Goal: Information Seeking & Learning: Learn about a topic

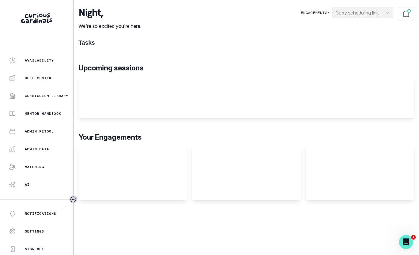
scroll to position [107, 0]
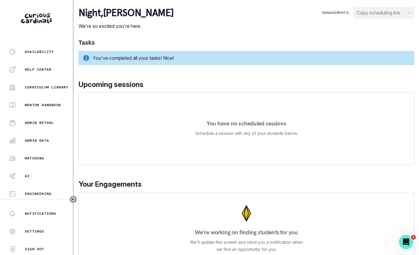
click at [47, 164] on div "Home Students Finance Browse Mentors Guardian Guide Calendar Availability Help …" at bounding box center [36, 123] width 73 height 152
click at [48, 161] on div "Matching" at bounding box center [41, 157] width 64 height 7
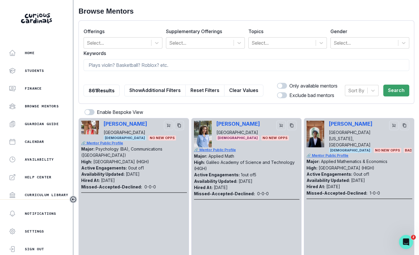
click at [178, 72] on form "Offerings Select... Supplementary Offerings Select... Topics Select... Gender S…" at bounding box center [247, 61] width 326 height 73
click at [180, 69] on input at bounding box center [247, 65] width 326 height 12
type input "l"
type input "public policy"
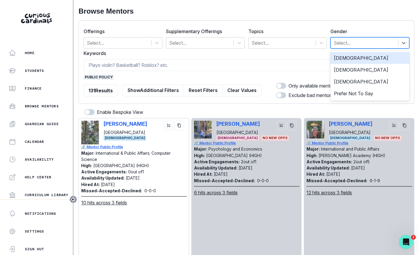
click at [362, 47] on div "Select..." at bounding box center [364, 43] width 67 height 11
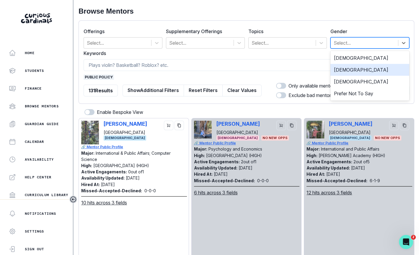
click at [343, 68] on div "[DEMOGRAPHIC_DATA]" at bounding box center [369, 70] width 79 height 12
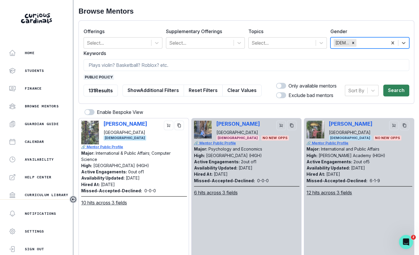
click at [394, 92] on button "Search" at bounding box center [396, 90] width 26 height 12
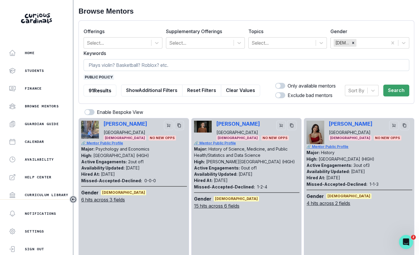
click at [202, 63] on input at bounding box center [247, 65] width 326 height 12
type input "bay area"
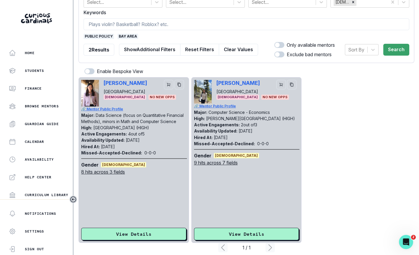
scroll to position [41, 0]
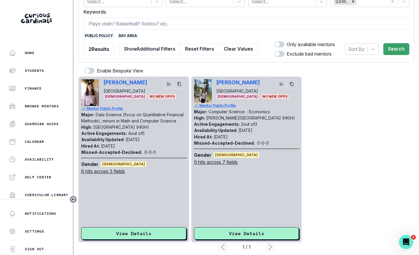
click at [131, 34] on span "bay area" at bounding box center [128, 35] width 21 height 5
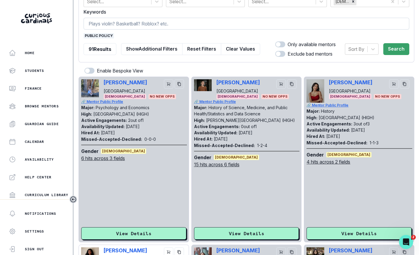
click at [131, 25] on input at bounding box center [247, 24] width 326 height 12
type input "[GEOGRAPHIC_DATA]"
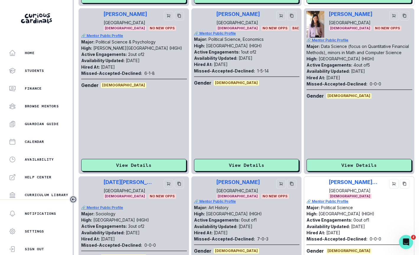
scroll to position [494, 0]
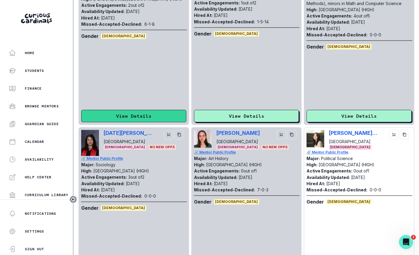
click at [159, 110] on button "View Details" at bounding box center [133, 116] width 105 height 12
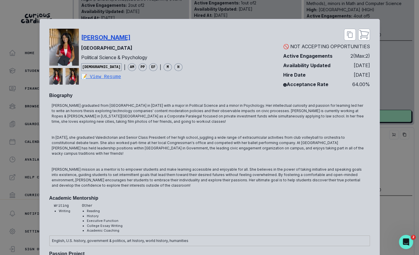
click at [104, 35] on p "[PERSON_NAME]" at bounding box center [105, 37] width 49 height 9
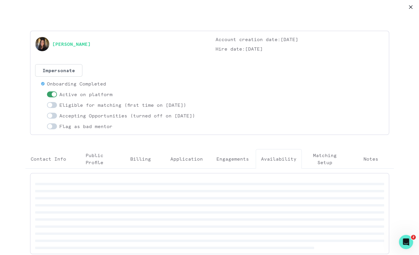
click at [275, 150] on button "Availability" at bounding box center [279, 158] width 46 height 19
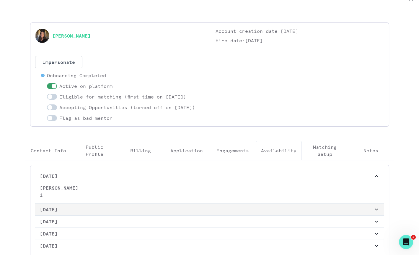
click at [263, 206] on p "[DATE]" at bounding box center [207, 209] width 334 height 7
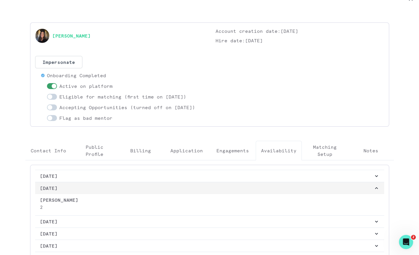
click at [263, 186] on p "[DATE]" at bounding box center [207, 187] width 334 height 7
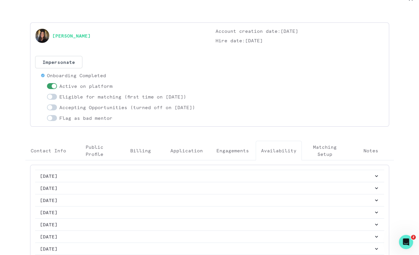
scroll to position [0, 0]
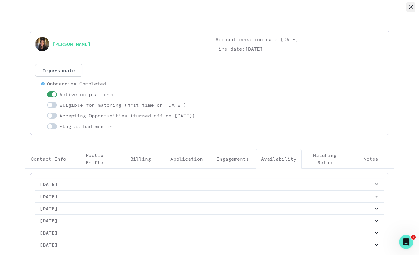
click at [412, 6] on icon "Close" at bounding box center [411, 7] width 4 height 4
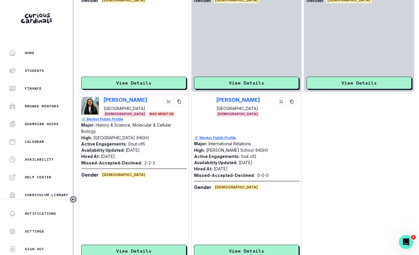
scroll to position [1057, 0]
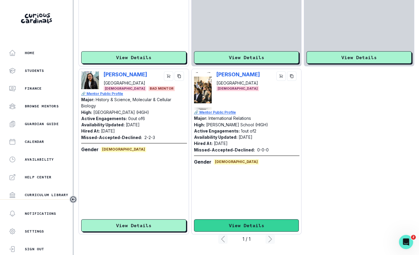
click at [233, 227] on button "View Details" at bounding box center [246, 225] width 105 height 12
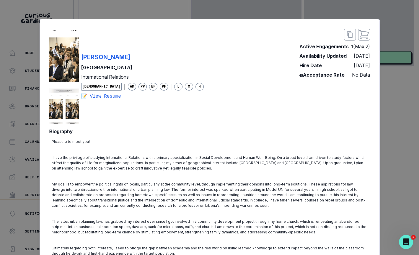
click at [390, 149] on div "[PERSON_NAME] Stanford University International Relations [DEMOGRAPHIC_DATA] | …" at bounding box center [209, 127] width 419 height 255
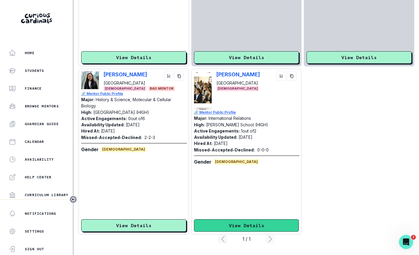
click at [219, 229] on button "View Details" at bounding box center [246, 225] width 105 height 12
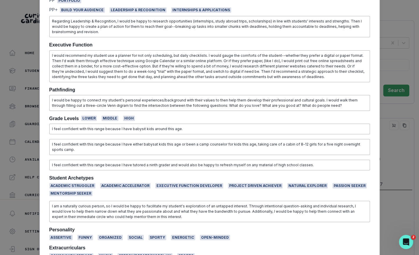
scroll to position [356, 0]
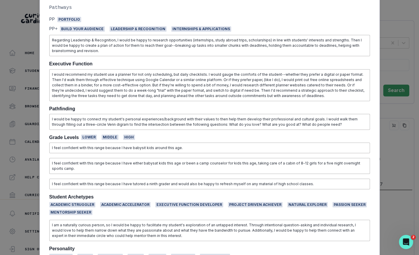
click at [223, 194] on h2 "Student Archetypes" at bounding box center [209, 197] width 321 height 6
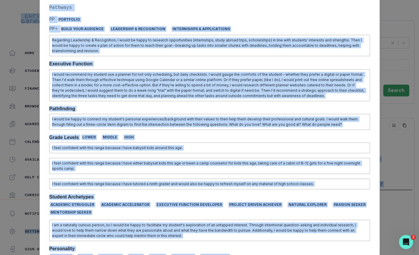
copy body "Lore Ipsumdol Sitamet Consec Adipisc Elitsedd Eiusm Temporin Utlaboreetdo Magn …"
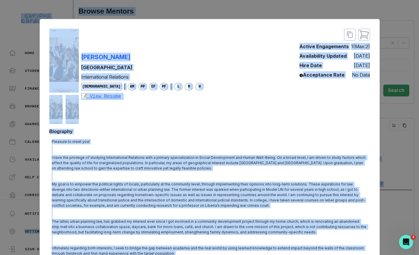
click at [333, 120] on div "[PERSON_NAME] Stanford University International Relations [DEMOGRAPHIC_DATA] | …" at bounding box center [209, 76] width 321 height 95
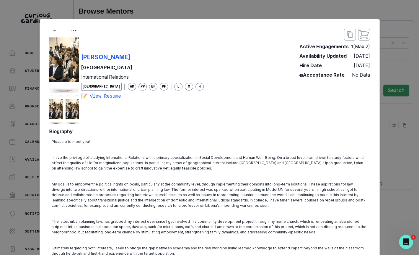
scroll to position [518, 0]
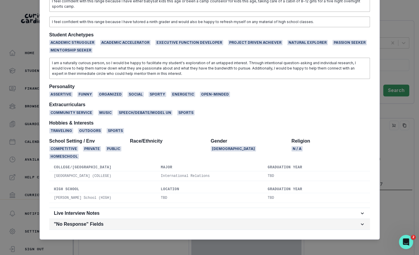
click at [132, 221] on h2 ""No Response" Fields" at bounding box center [206, 224] width 305 height 6
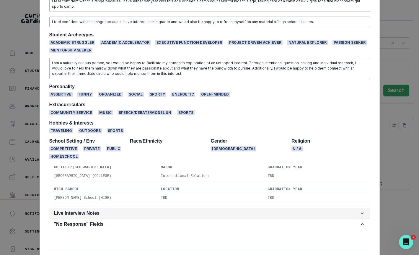
click at [133, 211] on h2 "Live Interview Notes" at bounding box center [206, 213] width 305 height 6
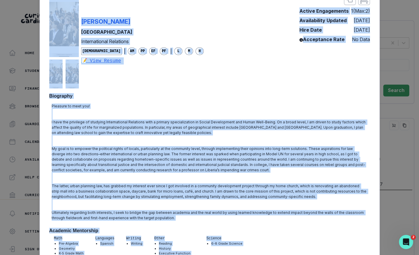
scroll to position [0, 0]
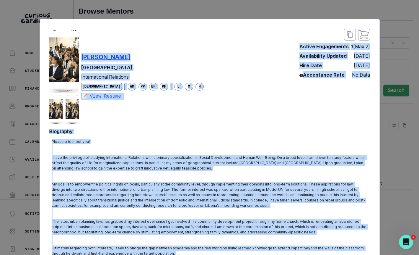
drag, startPoint x: 127, startPoint y: 245, endPoint x: 82, endPoint y: 53, distance: 197.3
copy div "Loremi Dolorsita Consecte Adipiscing Elitseddoeius Temporinc Utlabo | ET DO MA …"
click at [386, 156] on div "[PERSON_NAME] Stanford University International Relations [DEMOGRAPHIC_DATA] | …" at bounding box center [209, 127] width 419 height 255
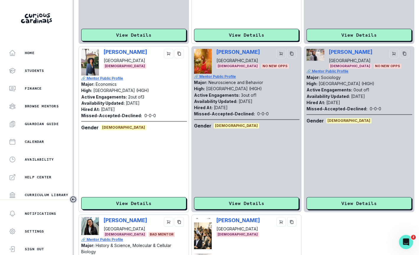
scroll to position [910, 0]
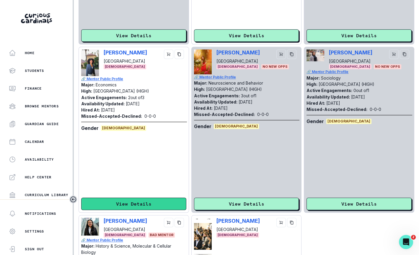
click at [156, 203] on button "View Details" at bounding box center [133, 203] width 105 height 12
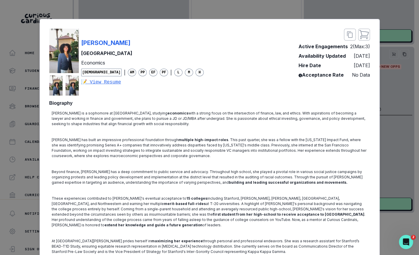
scroll to position [0, 0]
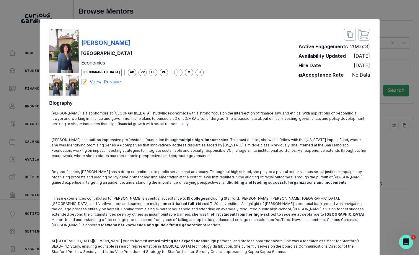
click at [391, 126] on div "[PERSON_NAME] [GEOGRAPHIC_DATA] Economics [DEMOGRAPHIC_DATA] | AM PP EF PF | L …" at bounding box center [209, 127] width 419 height 255
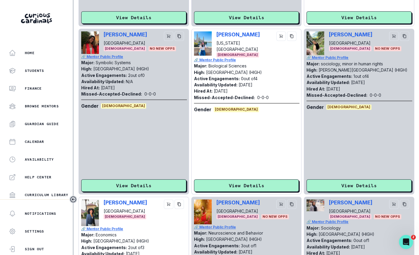
scroll to position [740, 0]
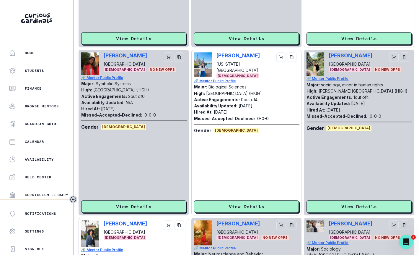
drag, startPoint x: 343, startPoint y: 201, endPoint x: 348, endPoint y: 132, distance: 69.3
click at [348, 132] on div "[PERSON_NAME] [GEOGRAPHIC_DATA] [DEMOGRAPHIC_DATA] No New Opps 🔗 Mentor Public …" at bounding box center [359, 132] width 105 height 160
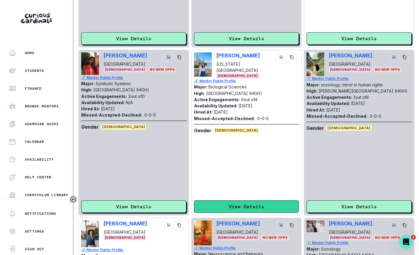
click at [247, 202] on button "View Details" at bounding box center [246, 206] width 105 height 12
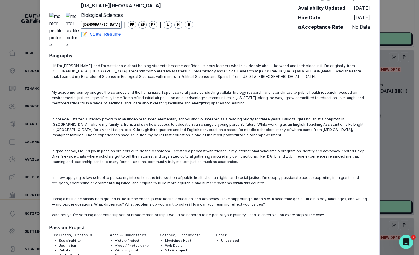
scroll to position [49, 0]
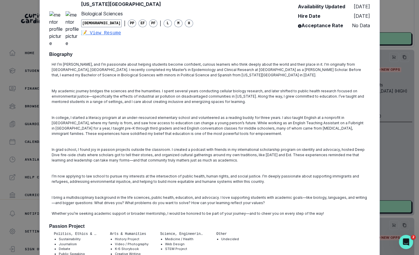
click at [389, 150] on div "[PERSON_NAME] [US_STATE][GEOGRAPHIC_DATA] Biological Sciences [DEMOGRAPHIC_DATA…" at bounding box center [209, 127] width 419 height 255
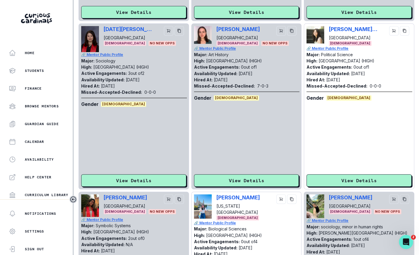
scroll to position [578, 0]
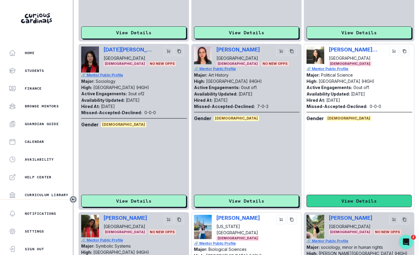
click at [346, 196] on button "View Details" at bounding box center [359, 200] width 105 height 12
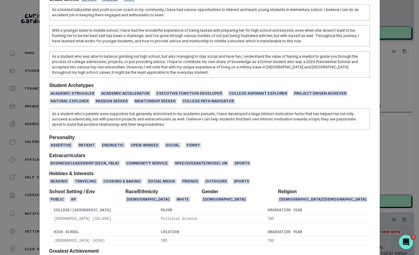
scroll to position [439, 0]
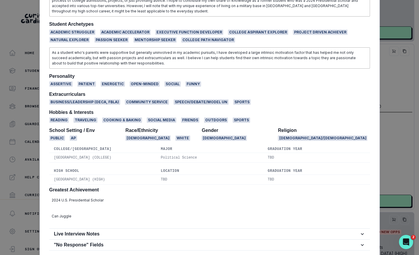
click at [33, 137] on div "[PERSON_NAME] University Political Science [DEMOGRAPHIC_DATA] | AM PP EF | L M …" at bounding box center [209, 127] width 419 height 255
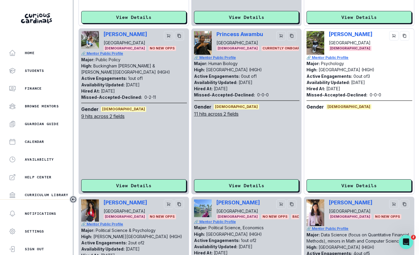
scroll to position [220, 0]
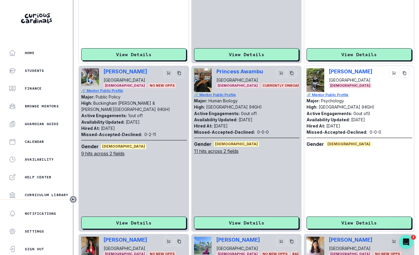
click at [336, 216] on div "[PERSON_NAME] [GEOGRAPHIC_DATA] [DEMOGRAPHIC_DATA] 🔗 Mentor Public Profile Majo…" at bounding box center [359, 148] width 105 height 160
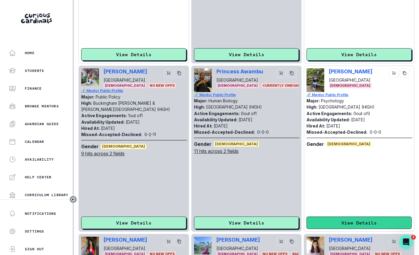
click at [336, 219] on button "View Details" at bounding box center [359, 222] width 105 height 12
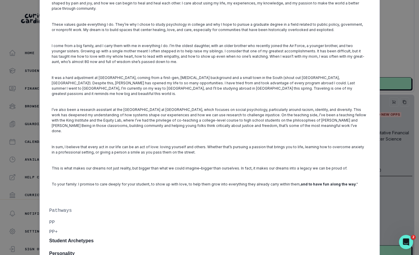
scroll to position [133, 0]
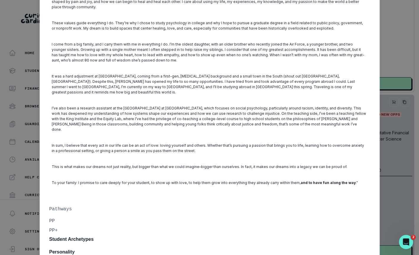
click at [34, 171] on div "[PERSON_NAME] Stanford University Psychology [DEMOGRAPHIC_DATA] | | 📝 View Resu…" at bounding box center [209, 127] width 419 height 255
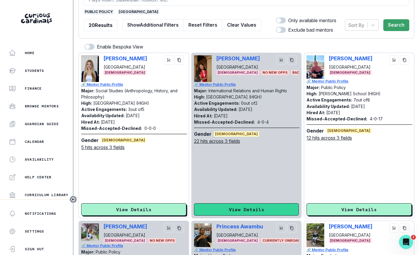
scroll to position [0, 0]
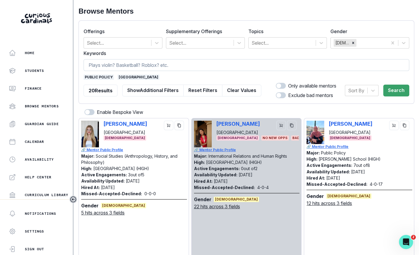
click at [131, 76] on span "[GEOGRAPHIC_DATA]" at bounding box center [139, 76] width 42 height 5
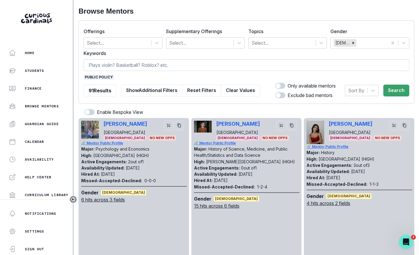
click at [131, 64] on input at bounding box center [247, 65] width 326 height 12
type input "bay area"
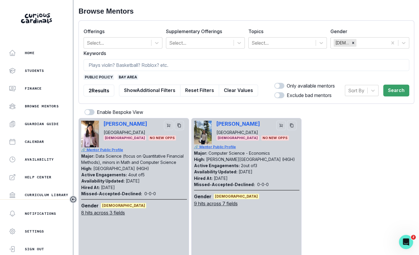
scroll to position [5, 0]
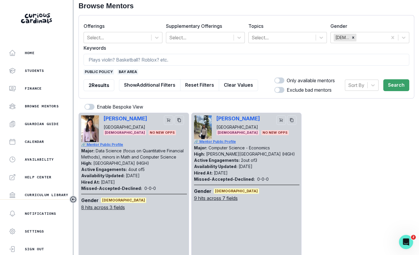
click at [127, 73] on span "bay area" at bounding box center [128, 71] width 21 height 5
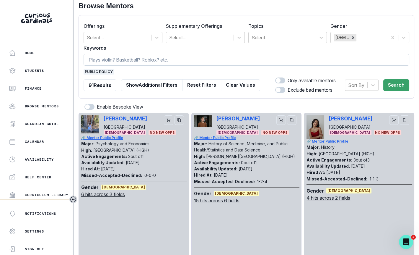
click at [132, 55] on input at bounding box center [247, 60] width 326 height 12
type input "[GEOGRAPHIC_DATA]"
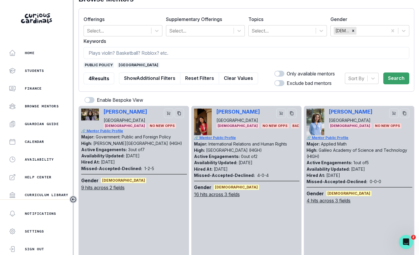
scroll to position [0, 0]
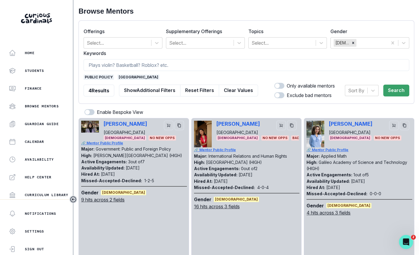
click at [137, 74] on span "[GEOGRAPHIC_DATA]" at bounding box center [139, 76] width 42 height 5
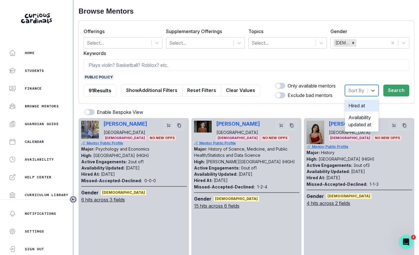
click at [358, 87] on div at bounding box center [356, 90] width 16 height 8
click at [361, 121] on div "Availability updated at" at bounding box center [362, 120] width 34 height 19
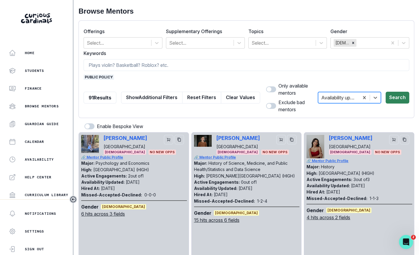
click at [396, 100] on button "Search" at bounding box center [398, 98] width 24 height 12
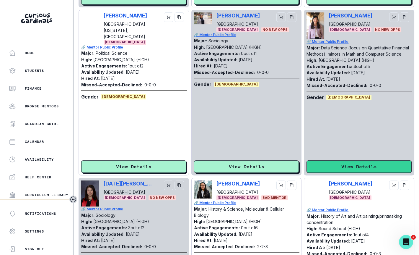
scroll to position [435, 0]
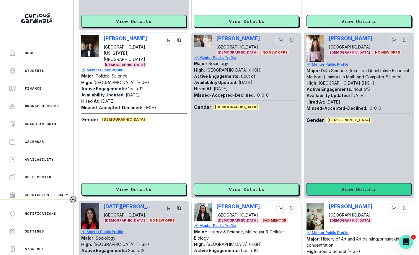
click at [335, 187] on button "View Details" at bounding box center [359, 189] width 105 height 12
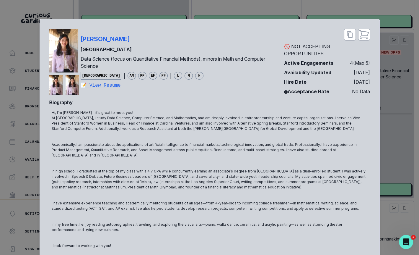
click at [96, 32] on div "[PERSON_NAME] Stanford University Data Science (focus on Quantitative Financial…" at bounding box center [165, 62] width 232 height 66
click at [99, 35] on p "[PERSON_NAME]" at bounding box center [105, 39] width 49 height 9
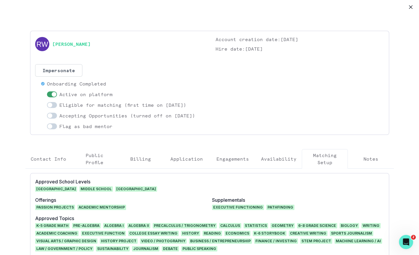
click at [233, 155] on p "Engagements" at bounding box center [232, 158] width 32 height 7
click at [314, 163] on p "Matching Setup" at bounding box center [325, 158] width 36 height 14
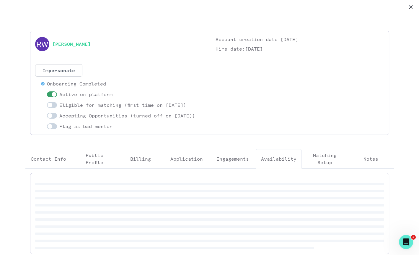
click at [279, 162] on button "Availability" at bounding box center [279, 158] width 46 height 19
click at [411, 9] on button "Close" at bounding box center [410, 6] width 9 height 9
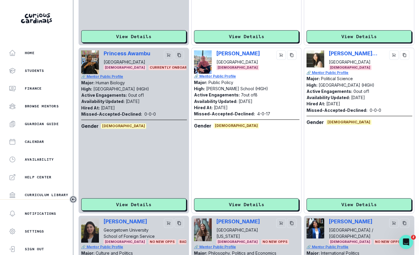
scroll to position [801, 0]
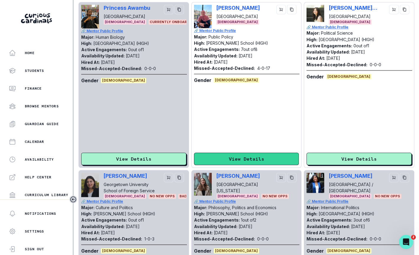
click at [271, 154] on button "View Details" at bounding box center [246, 158] width 105 height 12
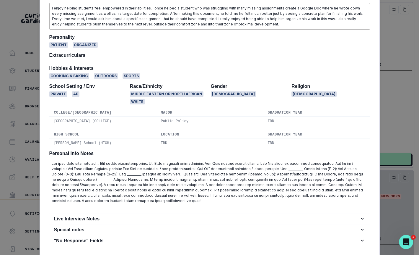
scroll to position [286, 0]
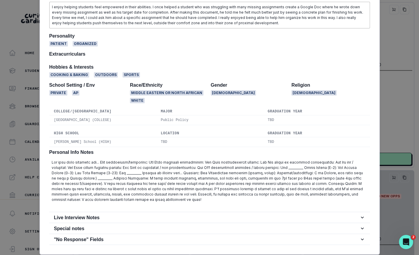
click at [36, 150] on div "[PERSON_NAME] [GEOGRAPHIC_DATA] Public Policy [DEMOGRAPHIC_DATA] | AM | L M H 📝…" at bounding box center [209, 127] width 419 height 255
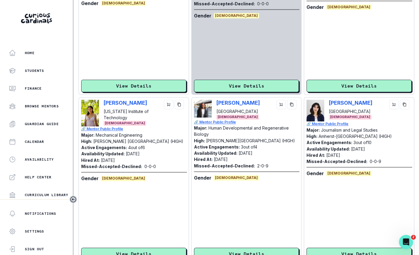
scroll to position [1409, 0]
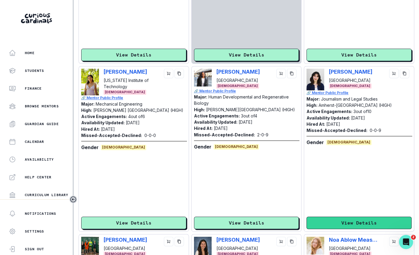
click at [335, 218] on button "View Details" at bounding box center [359, 222] width 105 height 12
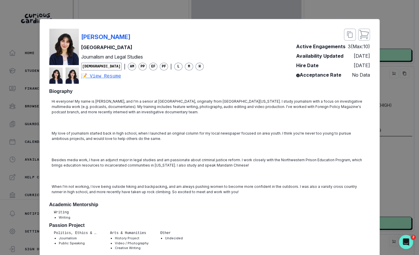
click at [405, 178] on div "[PERSON_NAME] Northwestern University Journalism and Legal Studies [DEMOGRAPHIC…" at bounding box center [209, 127] width 419 height 255
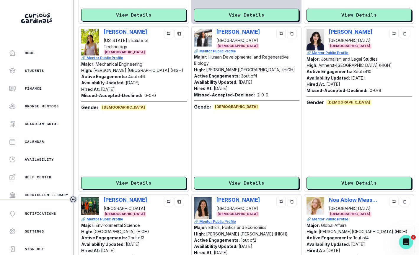
scroll to position [1554, 0]
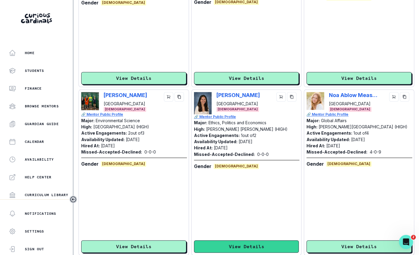
click at [251, 240] on button "View Details" at bounding box center [246, 246] width 105 height 12
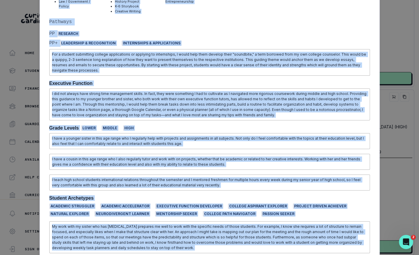
scroll to position [421, 0]
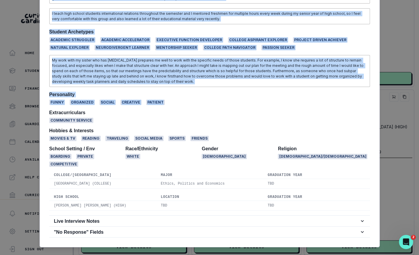
drag, startPoint x: 80, startPoint y: 38, endPoint x: 234, endPoint y: 100, distance: 165.9
copy div "Loremi Dolorsit Amet Consectetu Adipis, Elitsedd eiu Temporinc Utlabo | ET DO M…"
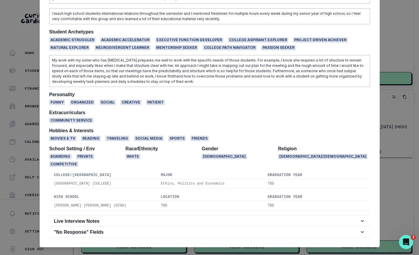
click at [390, 160] on div "[PERSON_NAME] Yale University Ethics, Politics and Economics [DEMOGRAPHIC_DATA]…" at bounding box center [209, 127] width 419 height 255
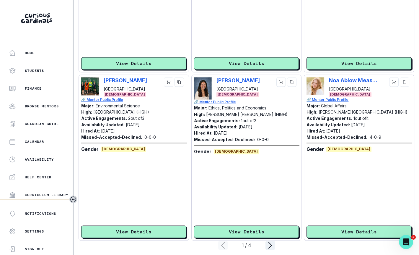
scroll to position [1574, 0]
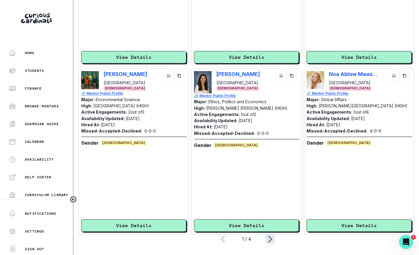
click at [270, 239] on icon "page right" at bounding box center [269, 238] width 9 height 9
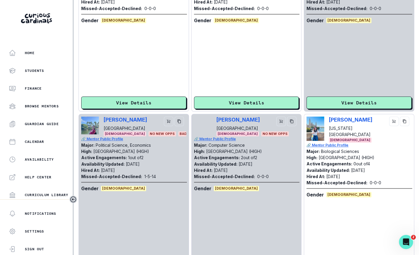
scroll to position [546, 0]
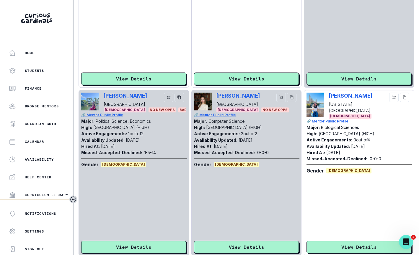
click at [343, 236] on div "[PERSON_NAME][GEOGRAPHIC_DATA][US_STATE] [DEMOGRAPHIC_DATA] 🔗 Mentor Public Pro…" at bounding box center [359, 172] width 105 height 160
click at [343, 237] on div "[PERSON_NAME][GEOGRAPHIC_DATA][US_STATE] [DEMOGRAPHIC_DATA] 🔗 Mentor Public Pro…" at bounding box center [359, 172] width 105 height 160
click at [343, 239] on div "[PERSON_NAME][GEOGRAPHIC_DATA][US_STATE] [DEMOGRAPHIC_DATA] 🔗 Mentor Public Pro…" at bounding box center [359, 172] width 105 height 160
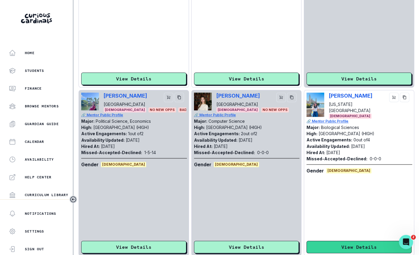
click at [343, 240] on button "View Details" at bounding box center [359, 246] width 105 height 12
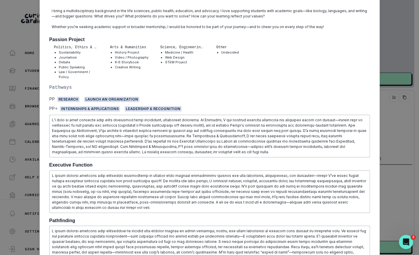
scroll to position [372, 0]
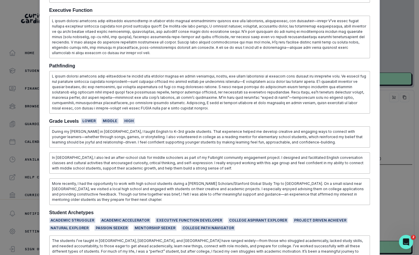
click at [183, 171] on p "In [GEOGRAPHIC_DATA], I also led an after-school club for middle schoolers as p…" at bounding box center [209, 163] width 315 height 16
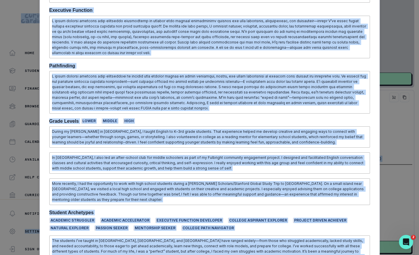
scroll to position [580, 0]
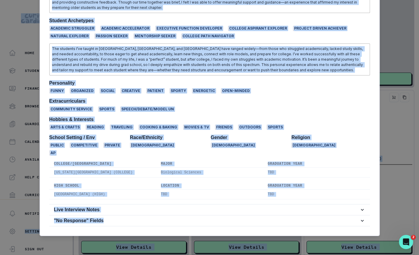
click at [183, 177] on td "Biological Sciences" at bounding box center [209, 172] width 107 height 10
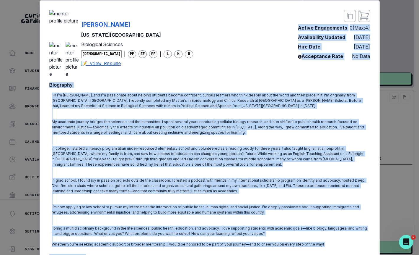
scroll to position [0, 0]
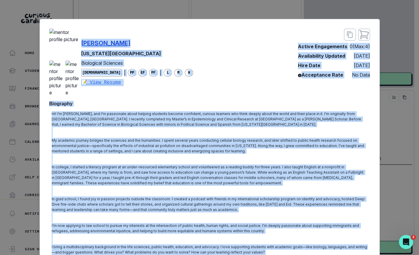
drag, startPoint x: 182, startPoint y: 195, endPoint x: 81, endPoint y: 45, distance: 180.9
copy div "Lorem Ipsu Dolorsita Conse Adipiscing Elitseddoe Temporin Utlabo | ET DO MA | A…"
click at [394, 183] on div "[PERSON_NAME] [US_STATE][GEOGRAPHIC_DATA] Biological Sciences [DEMOGRAPHIC_DATA…" at bounding box center [209, 127] width 419 height 255
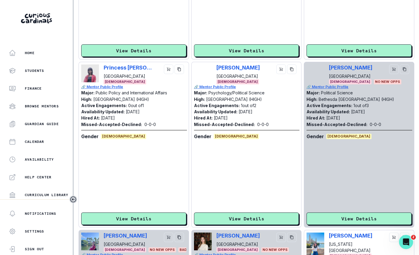
scroll to position [406, 0]
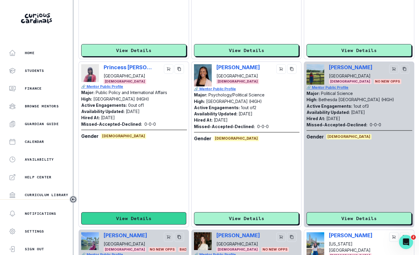
click at [161, 218] on button "View Details" at bounding box center [133, 218] width 105 height 12
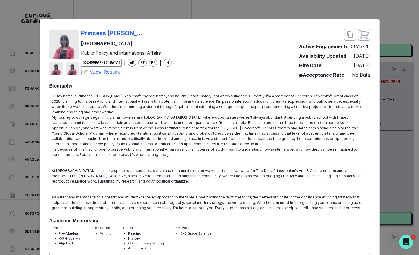
click at [381, 115] on div "Princess [PERSON_NAME] Princeton University Public Policy and International Aff…" at bounding box center [209, 127] width 419 height 255
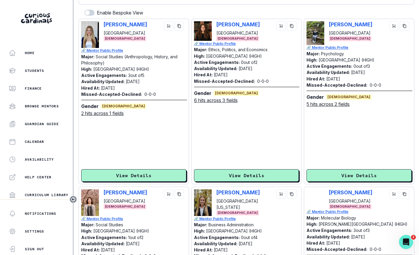
scroll to position [68, 0]
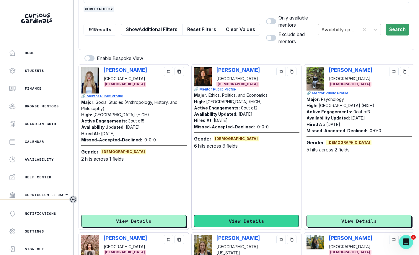
click at [273, 217] on button "View Details" at bounding box center [246, 220] width 105 height 12
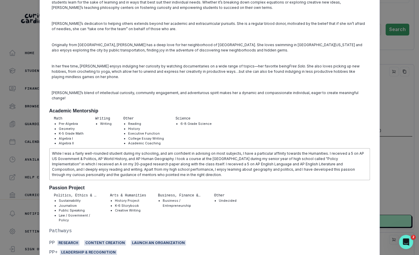
scroll to position [0, 0]
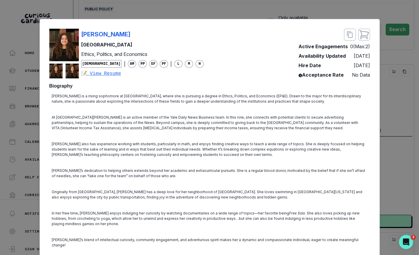
click at [227, 119] on p "At [GEOGRAPHIC_DATA][PERSON_NAME] is an active member of the Yale Daily News Bu…" at bounding box center [210, 123] width 316 height 16
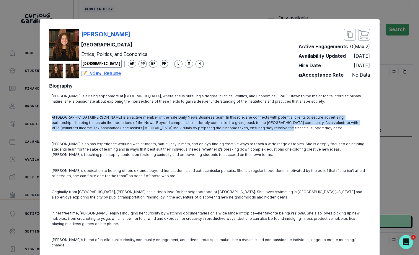
click at [227, 119] on p "At [GEOGRAPHIC_DATA][PERSON_NAME] is an active member of the Yale Daily News Bu…" at bounding box center [210, 123] width 316 height 16
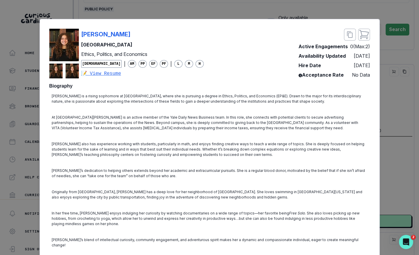
click at [215, 151] on p "[PERSON_NAME] also has experience working with students, particularly in math, …" at bounding box center [210, 149] width 316 height 16
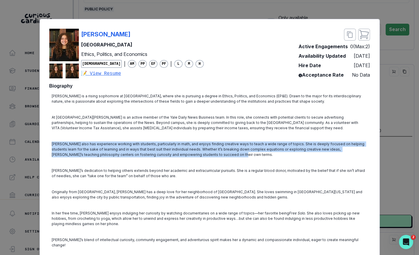
click at [215, 151] on p "[PERSON_NAME] also has experience working with students, particularly in math, …" at bounding box center [210, 149] width 316 height 16
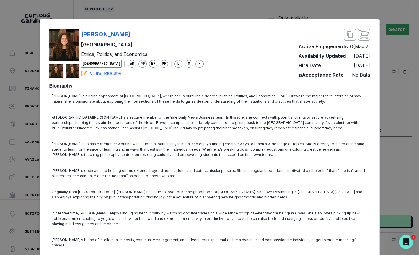
click at [9, 158] on div "[PERSON_NAME] Yale University Ethics, Politics, and Economics [DEMOGRAPHIC_DATA…" at bounding box center [209, 127] width 419 height 255
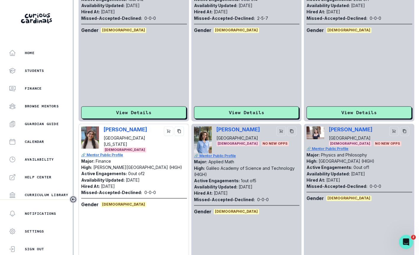
scroll to position [1574, 0]
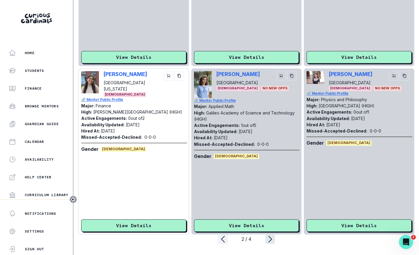
click at [270, 237] on icon "page right" at bounding box center [269, 238] width 9 height 9
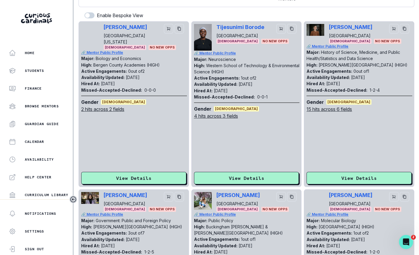
scroll to position [0, 0]
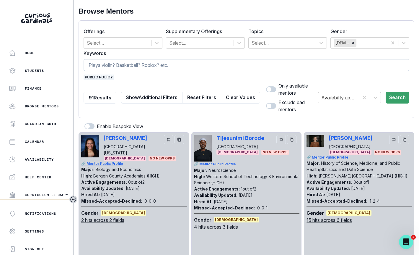
click at [210, 66] on input at bounding box center [247, 65] width 326 height 12
click at [101, 78] on span "public policy" at bounding box center [99, 76] width 30 height 5
click at [110, 60] on input at bounding box center [247, 65] width 326 height 12
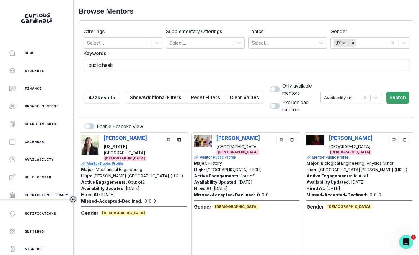
type input "public health"
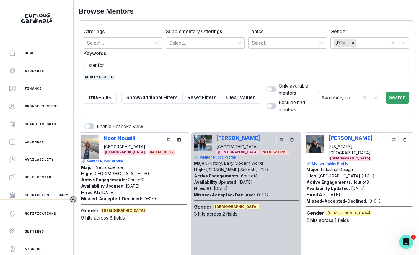
type input "[GEOGRAPHIC_DATA]"
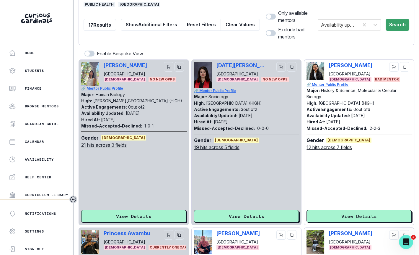
scroll to position [75, 0]
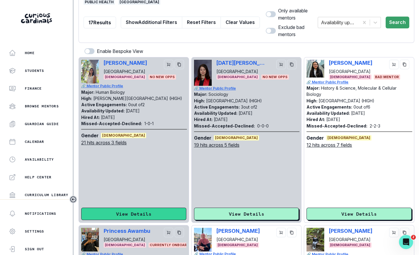
click at [136, 211] on button "View Details" at bounding box center [133, 213] width 105 height 12
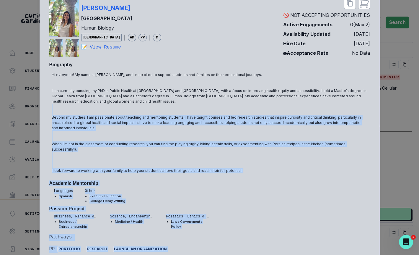
scroll to position [0, 0]
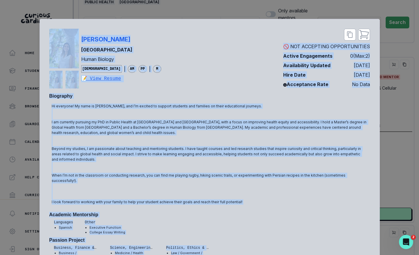
drag, startPoint x: 298, startPoint y: 198, endPoint x: 74, endPoint y: 39, distance: 274.2
click at [74, 39] on div "[PERSON_NAME] [GEOGRAPHIC_DATA] Human Biology [DEMOGRAPHIC_DATA] | AM PP | M 📝 …" at bounding box center [209, 230] width 321 height 402
copy div "Lorem Ipsumd Sitametc Adipiscing Elits Doeiusm Tempor | IN UT | L 📝 Etdo Magnaa…"
click at [387, 149] on div "[PERSON_NAME] [GEOGRAPHIC_DATA] Human Biology [DEMOGRAPHIC_DATA] | AM PP | M 📝 …" at bounding box center [209, 127] width 419 height 255
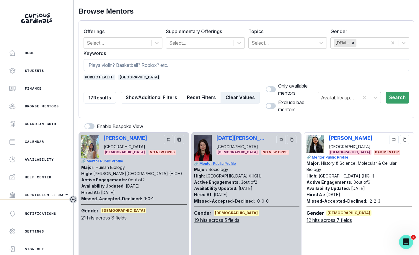
click at [224, 100] on button "Clear Values" at bounding box center [240, 98] width 39 height 12
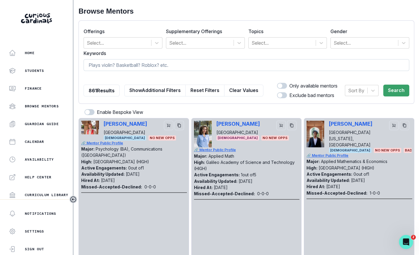
click at [183, 64] on input at bounding box center [247, 65] width 326 height 12
type input "aubrie"
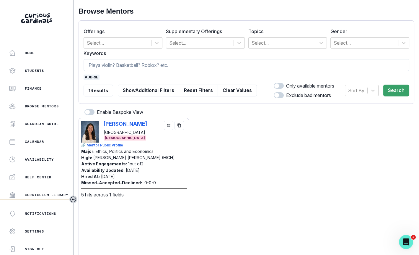
click at [88, 78] on span "aubrie" at bounding box center [92, 76] width 16 height 5
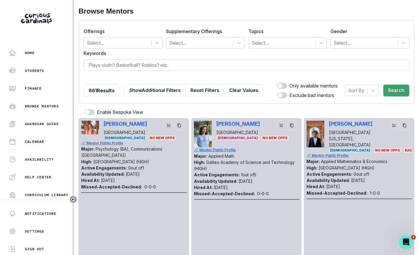
click at [98, 68] on input at bounding box center [247, 65] width 326 height 12
type input "[PERSON_NAME]"
